Goal: Use online tool/utility: Utilize a website feature to perform a specific function

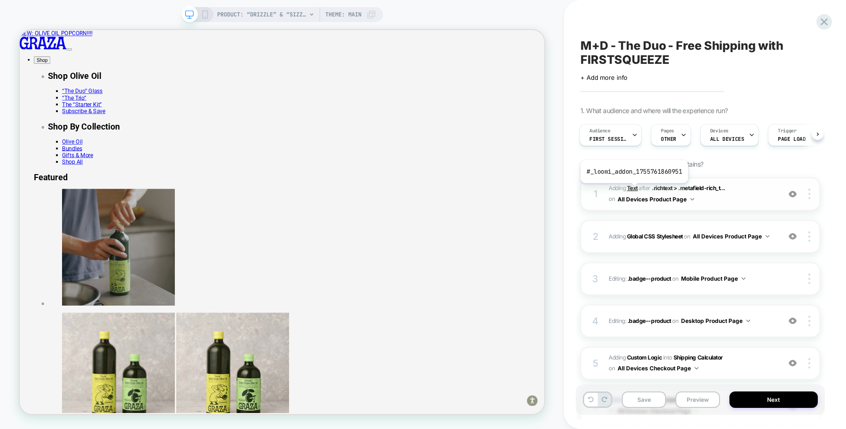
click at [633, 190] on b "Text" at bounding box center [632, 188] width 11 height 7
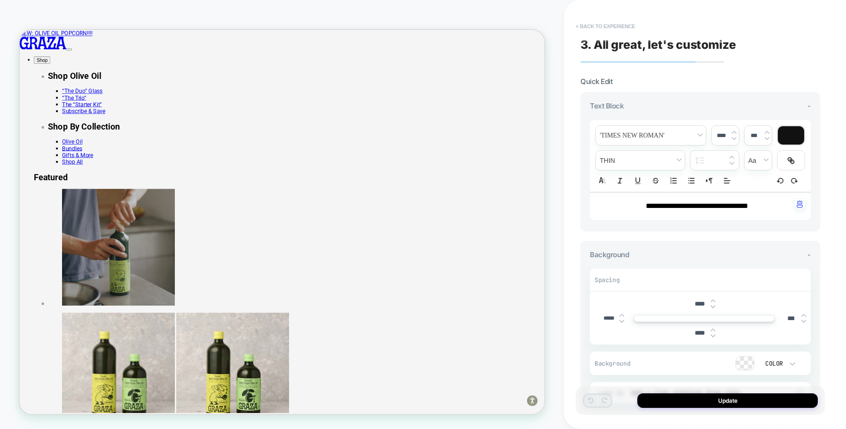
click at [608, 26] on button "< Back to experience" at bounding box center [605, 26] width 69 height 15
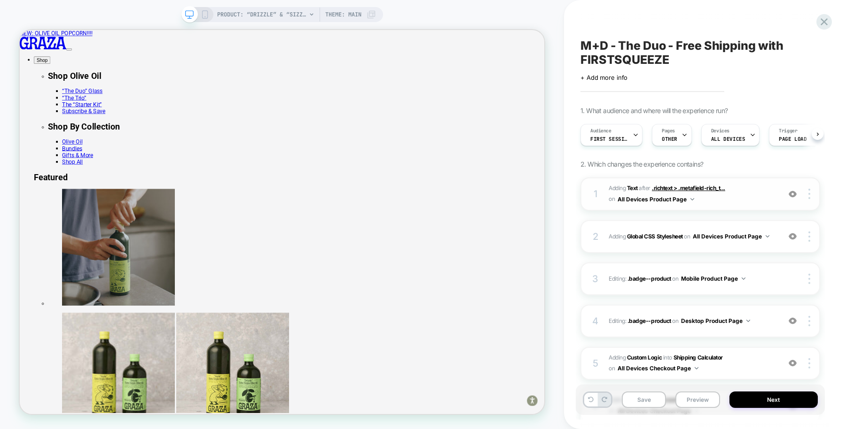
scroll to position [0, 0]
click at [793, 195] on img at bounding box center [792, 194] width 8 height 8
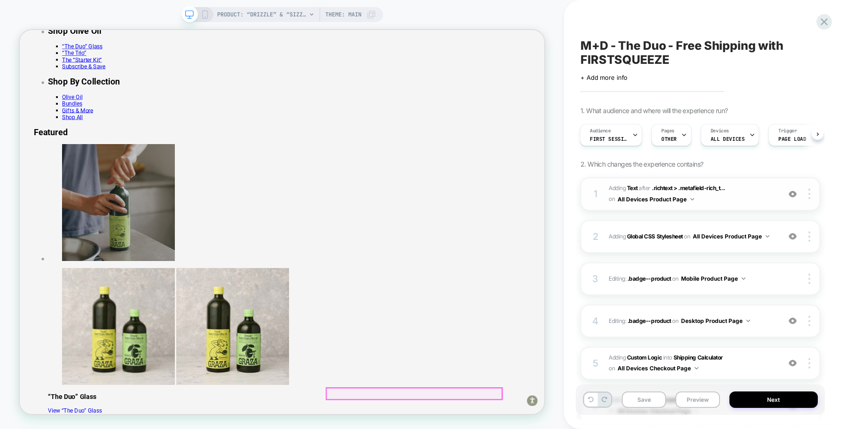
scroll to position [59, 0]
click at [793, 235] on img at bounding box center [792, 237] width 8 height 8
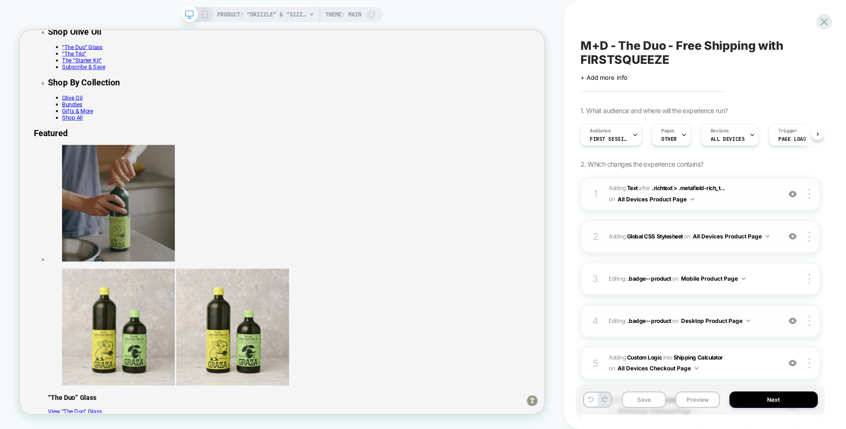
click at [792, 321] on img at bounding box center [792, 321] width 8 height 8
click at [791, 362] on img at bounding box center [792, 363] width 8 height 8
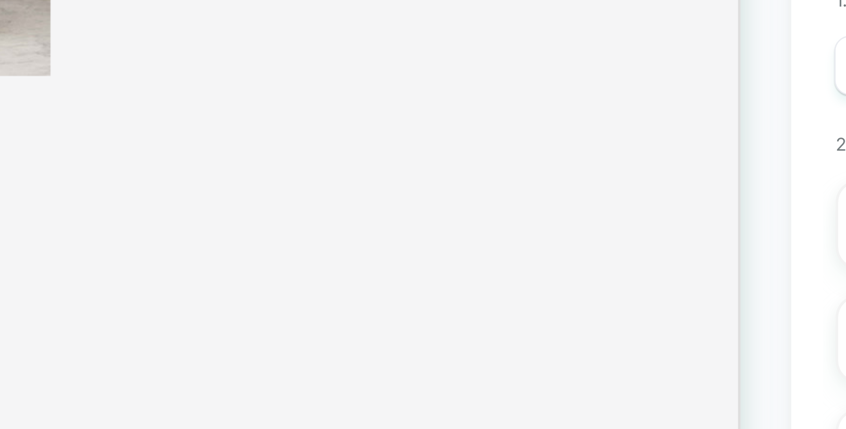
scroll to position [388, 0]
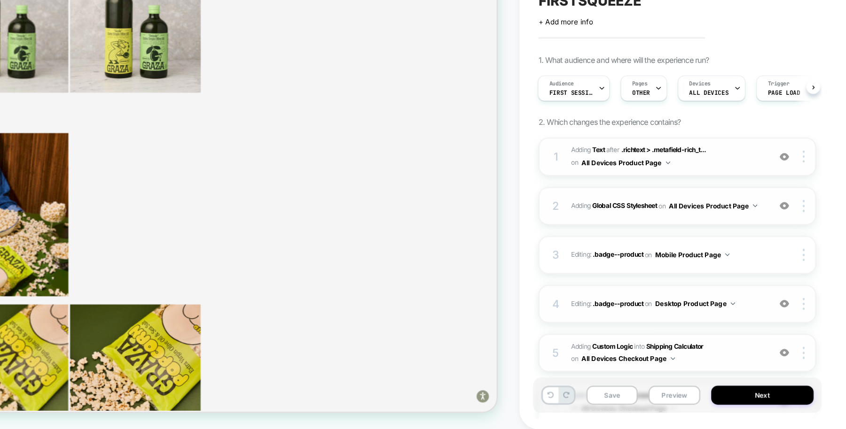
scroll to position [0, 0]
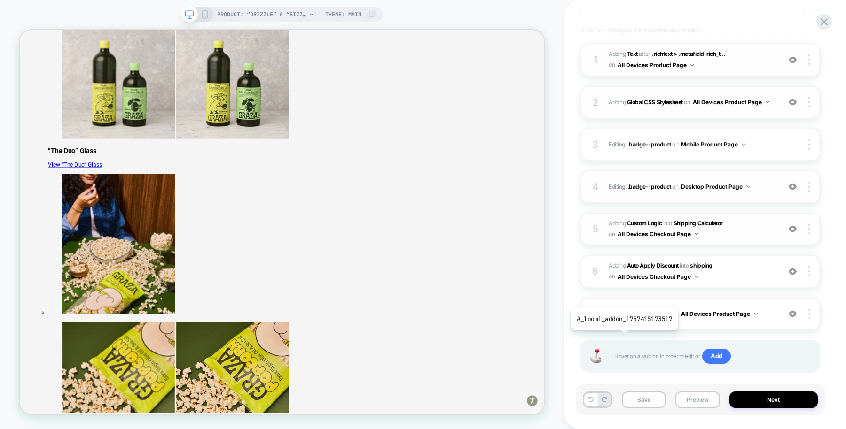
scroll to position [148, 0]
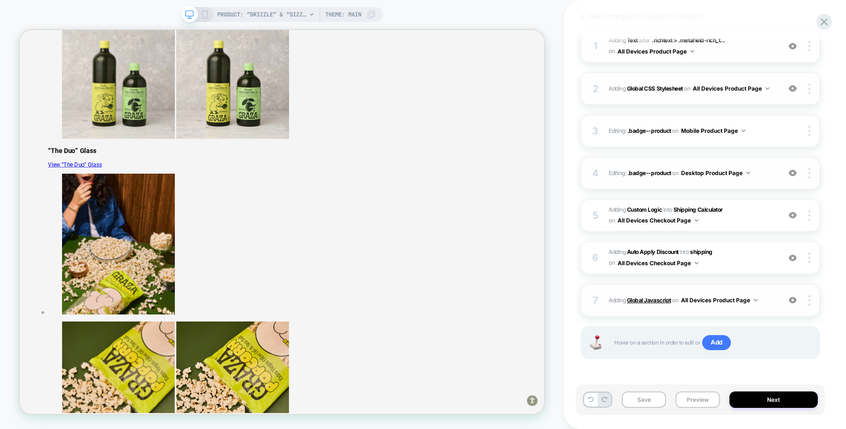
click at [650, 300] on b "Global Javascript" at bounding box center [649, 300] width 44 height 7
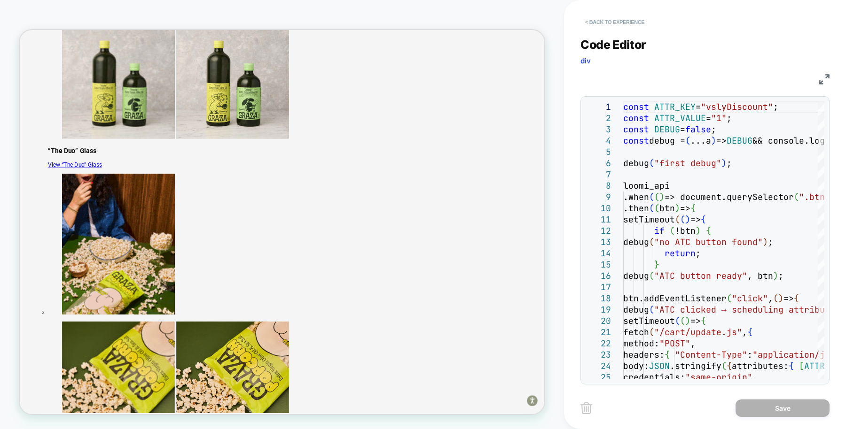
click at [614, 19] on button "< Back to experience" at bounding box center [614, 22] width 69 height 15
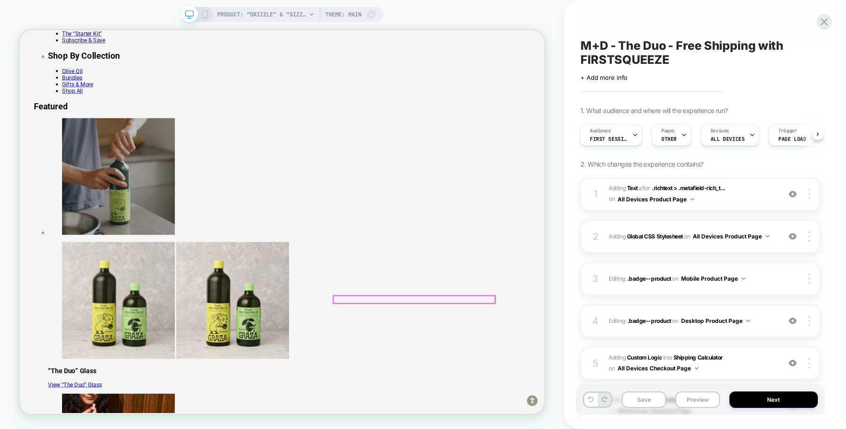
scroll to position [0, 0]
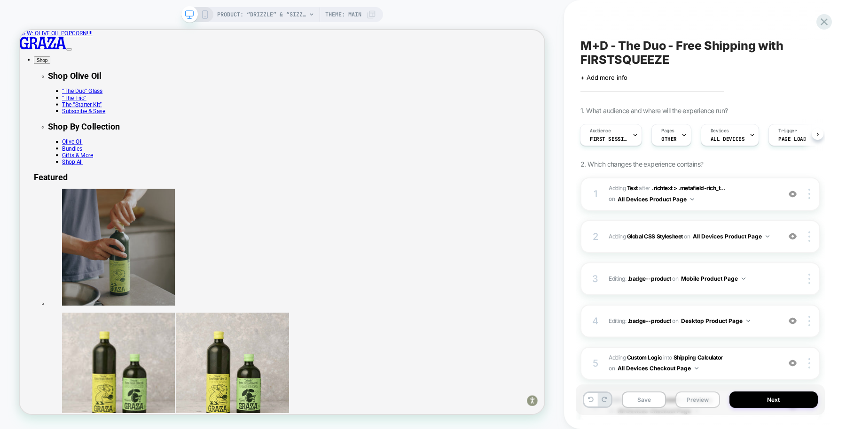
click at [697, 400] on button "Preview" at bounding box center [697, 400] width 44 height 16
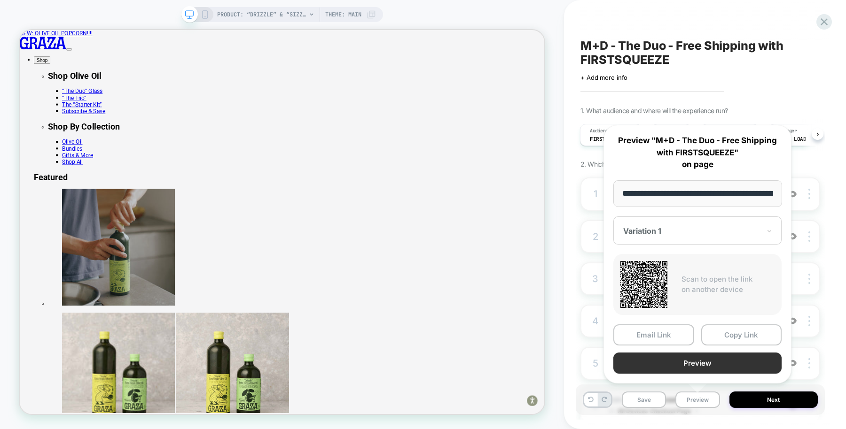
click at [704, 363] on button "Preview" at bounding box center [697, 363] width 168 height 21
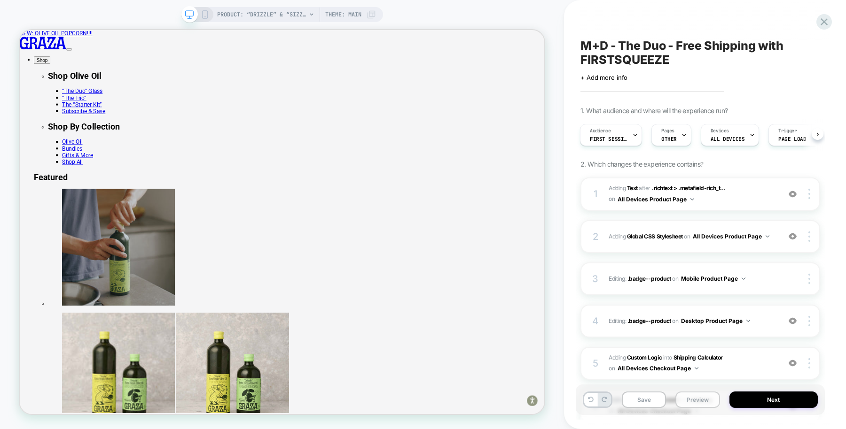
click at [698, 396] on button "Preview" at bounding box center [697, 400] width 44 height 16
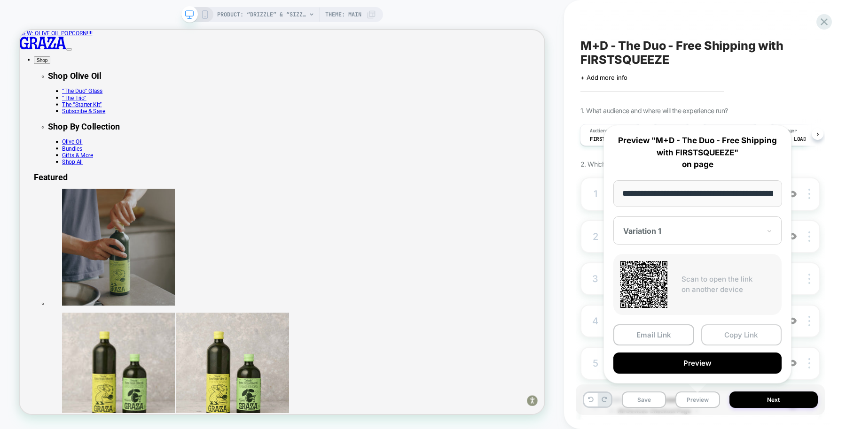
click at [756, 331] on button "Copy Link" at bounding box center [741, 335] width 81 height 21
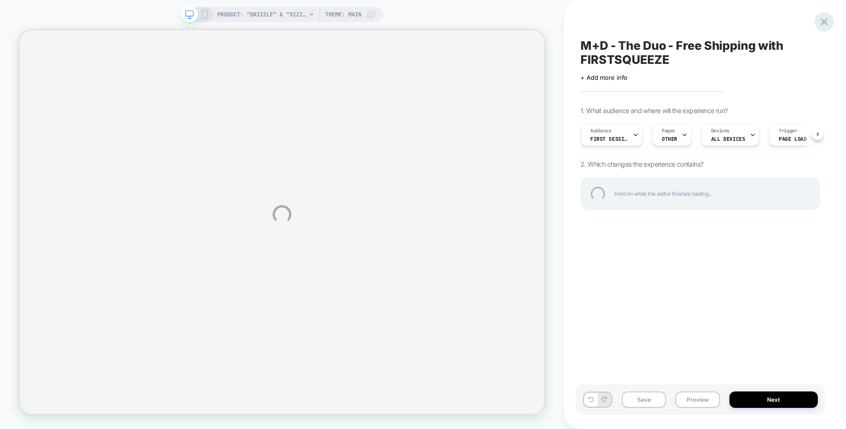
click at [820, 20] on div at bounding box center [823, 21] width 19 height 19
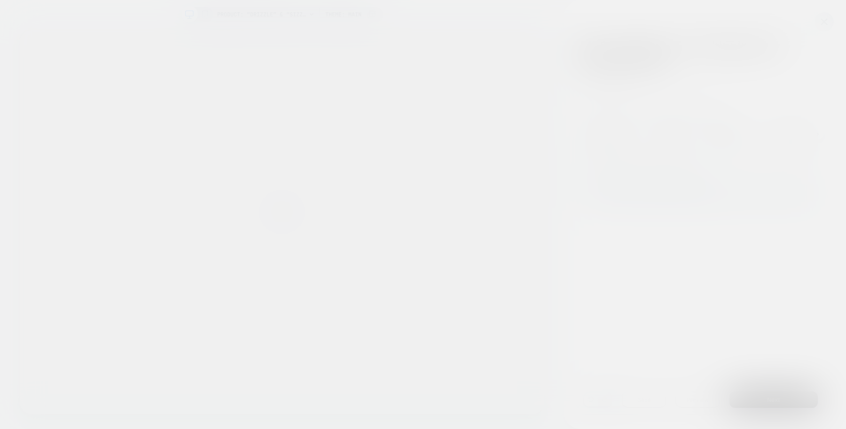
click at [826, 23] on div at bounding box center [423, 214] width 846 height 429
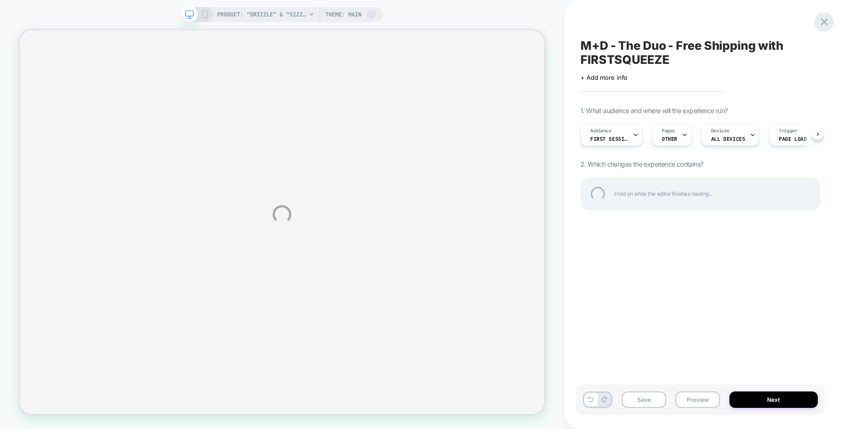
click at [828, 26] on div at bounding box center [823, 21] width 19 height 19
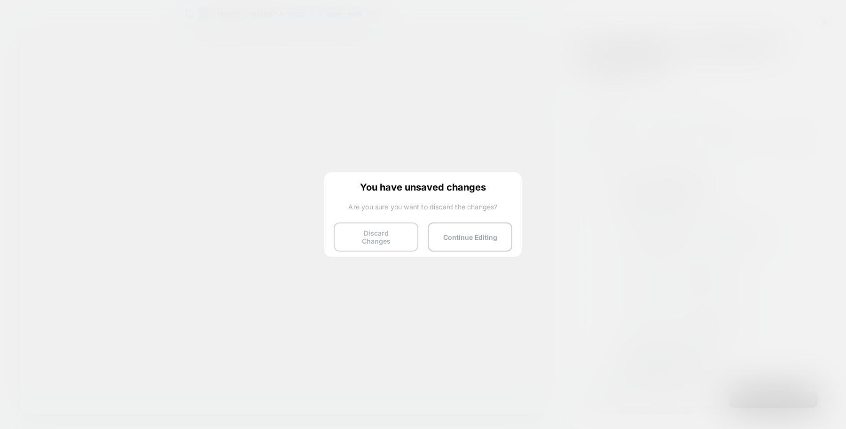
click at [380, 231] on button "Discard Changes" at bounding box center [376, 237] width 85 height 29
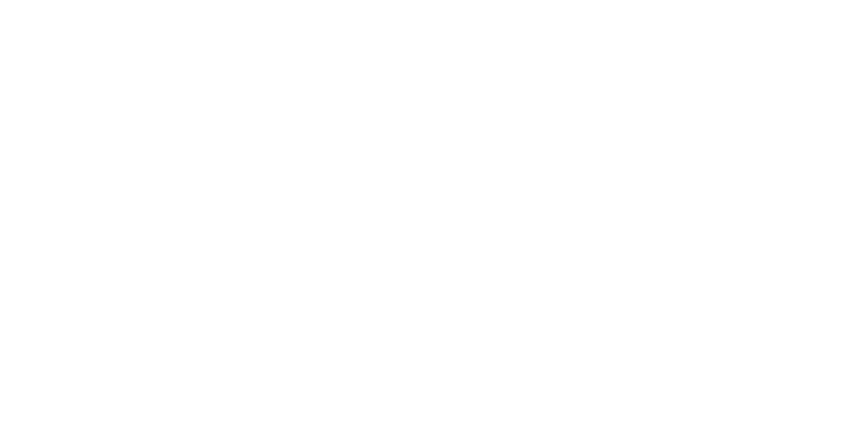
click at [380, 4] on html "Navigated to [DOMAIN_NAME] | No-code CRO for Shopify" at bounding box center [423, 2] width 846 height 4
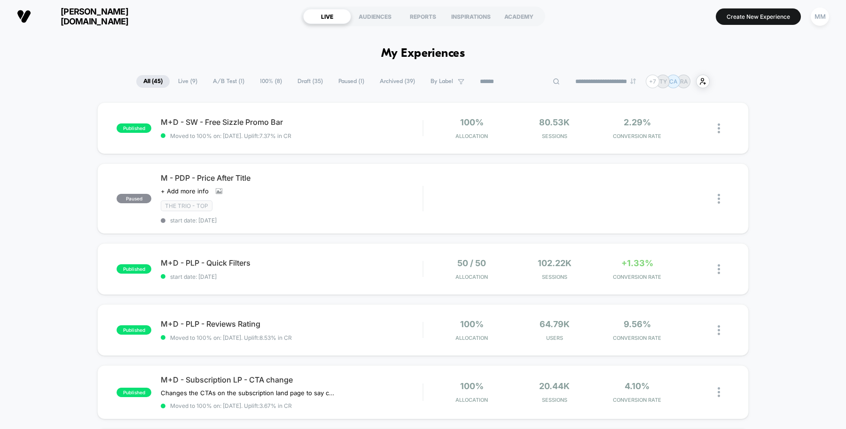
click at [501, 80] on input at bounding box center [520, 81] width 94 height 11
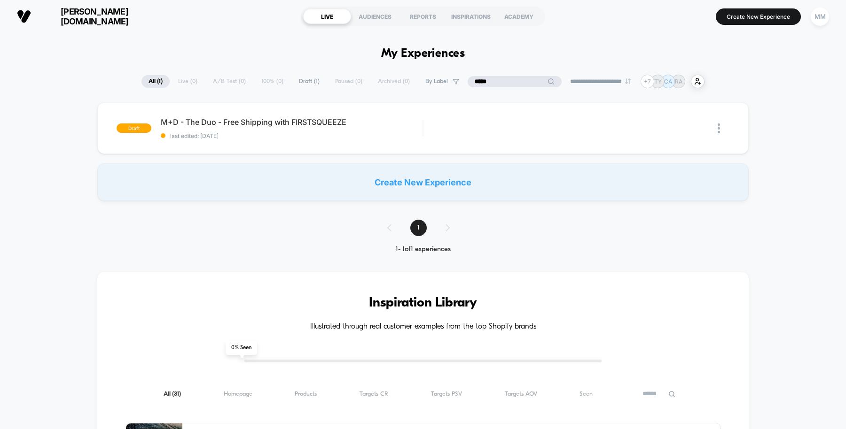
type input "*****"
